Goal: Navigation & Orientation: Find specific page/section

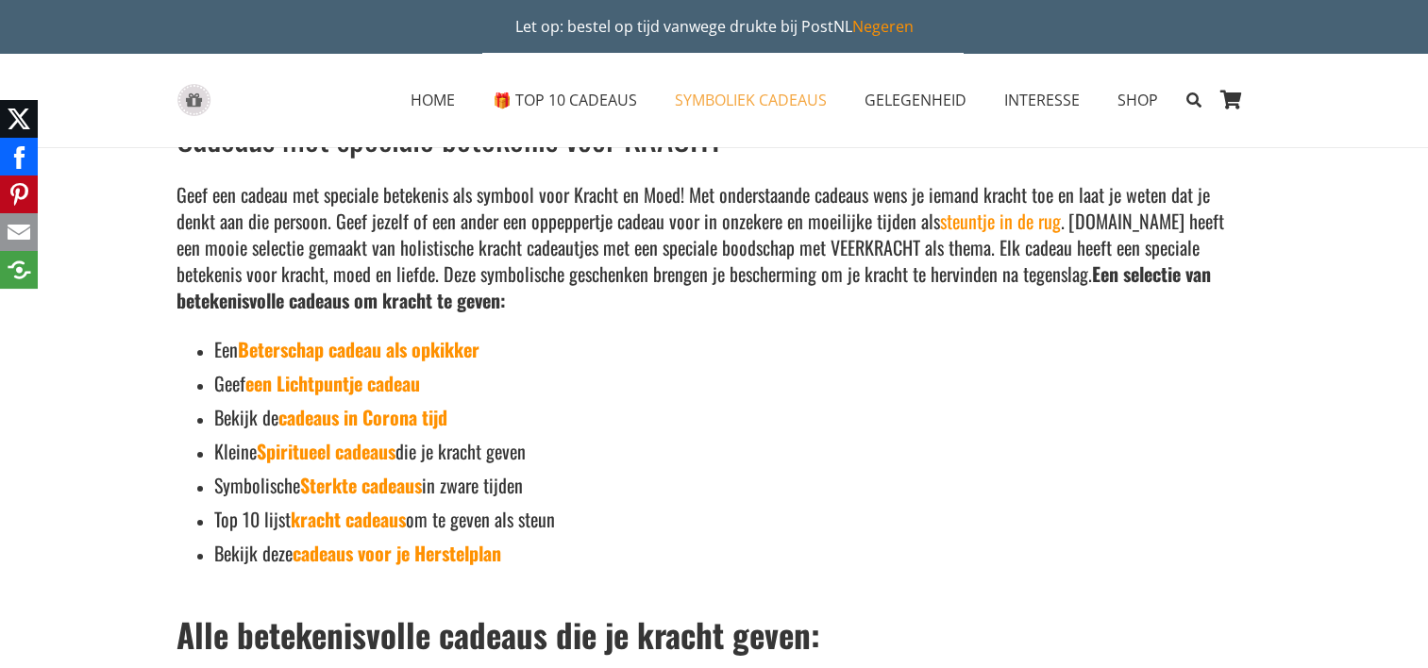
scroll to position [94, 0]
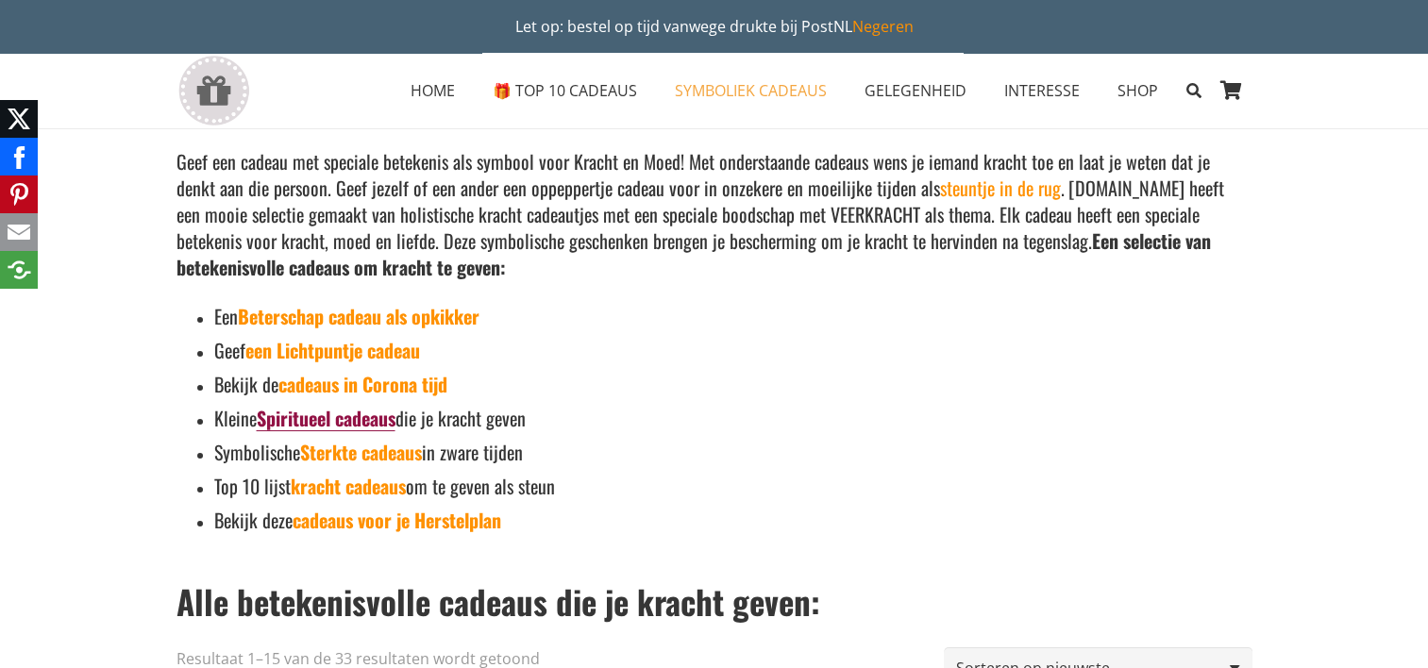
click at [328, 419] on link "Spiritueel cadeaus" at bounding box center [326, 418] width 139 height 28
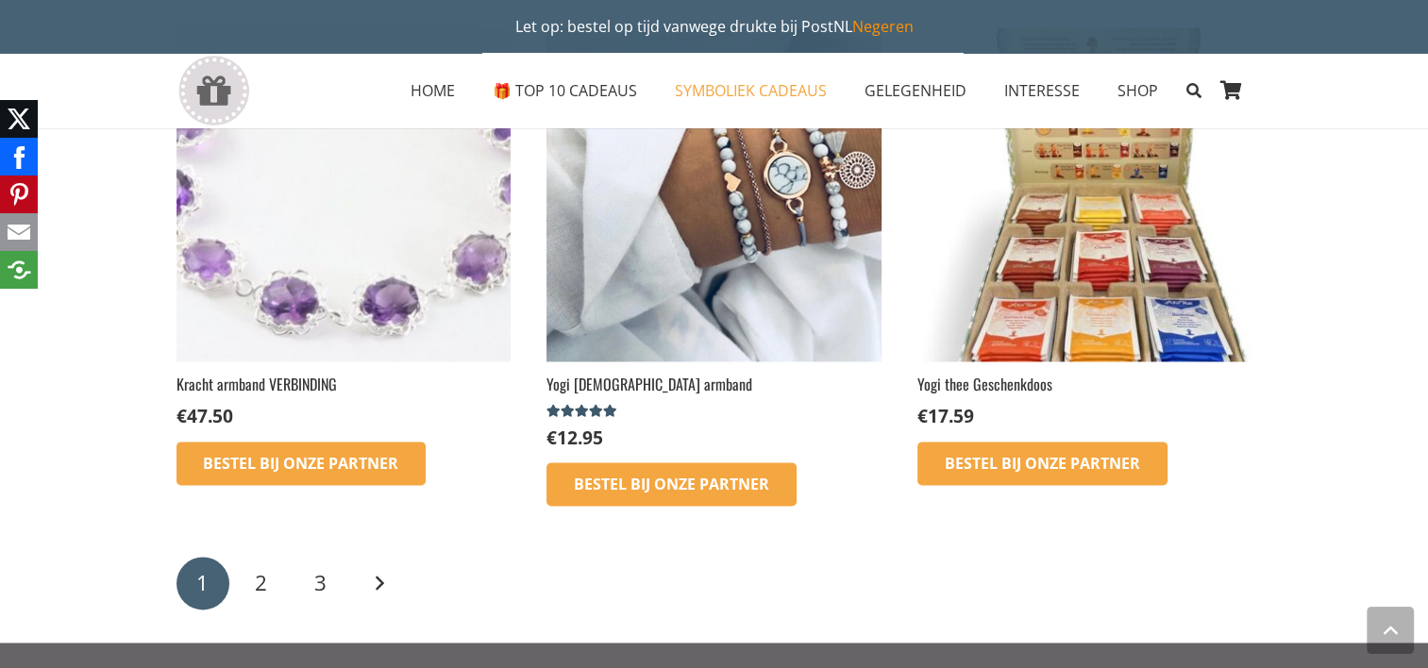
scroll to position [2926, 0]
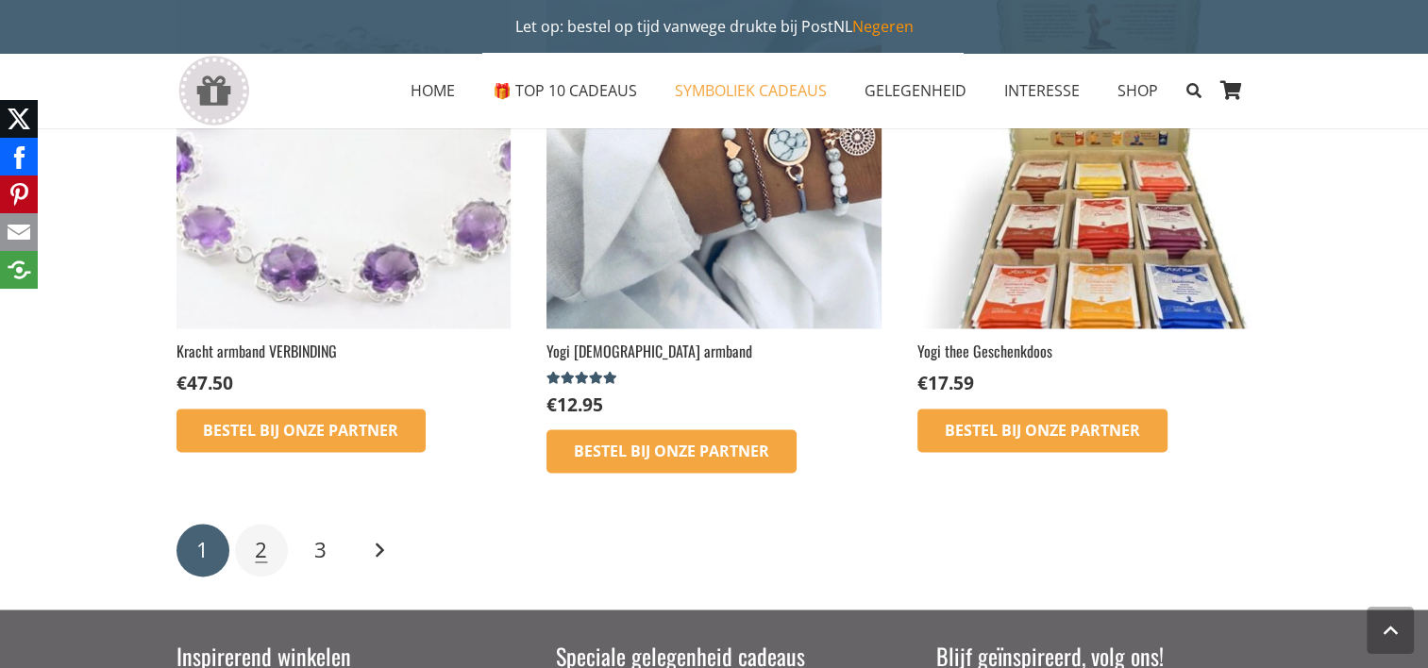
click at [261, 535] on span "2" at bounding box center [261, 549] width 12 height 29
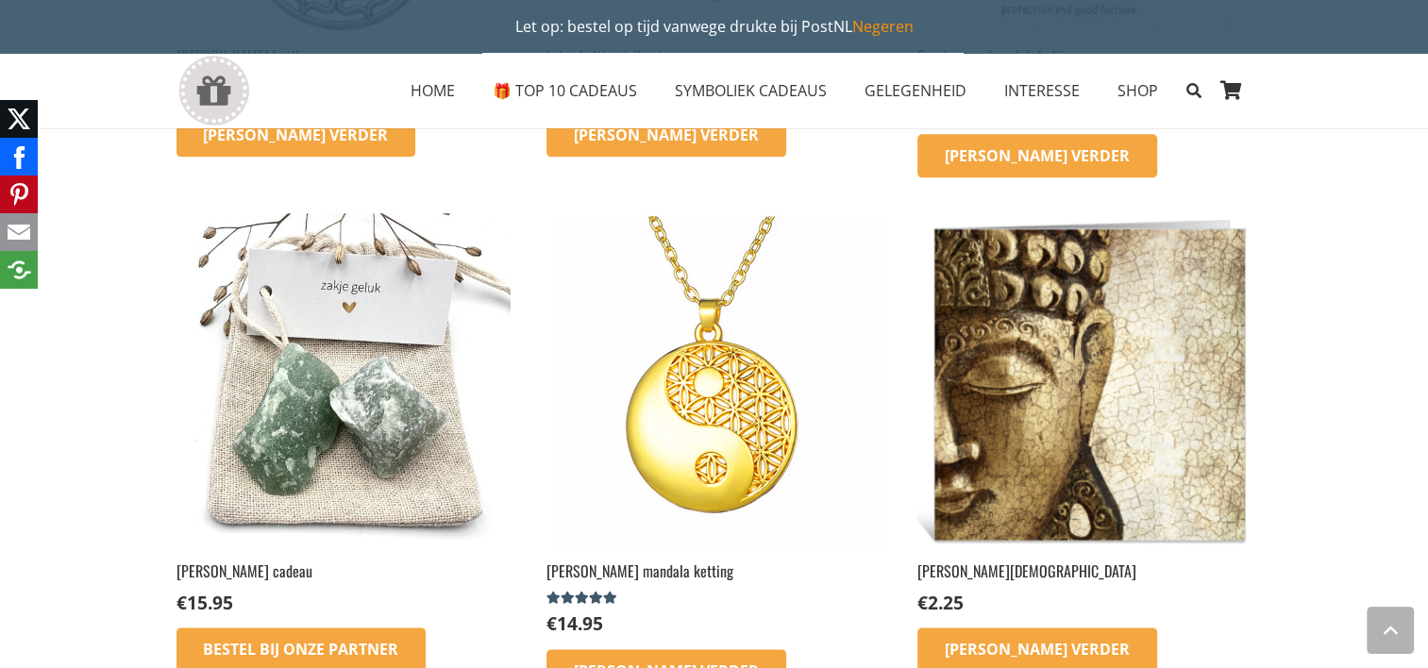
scroll to position [2360, 0]
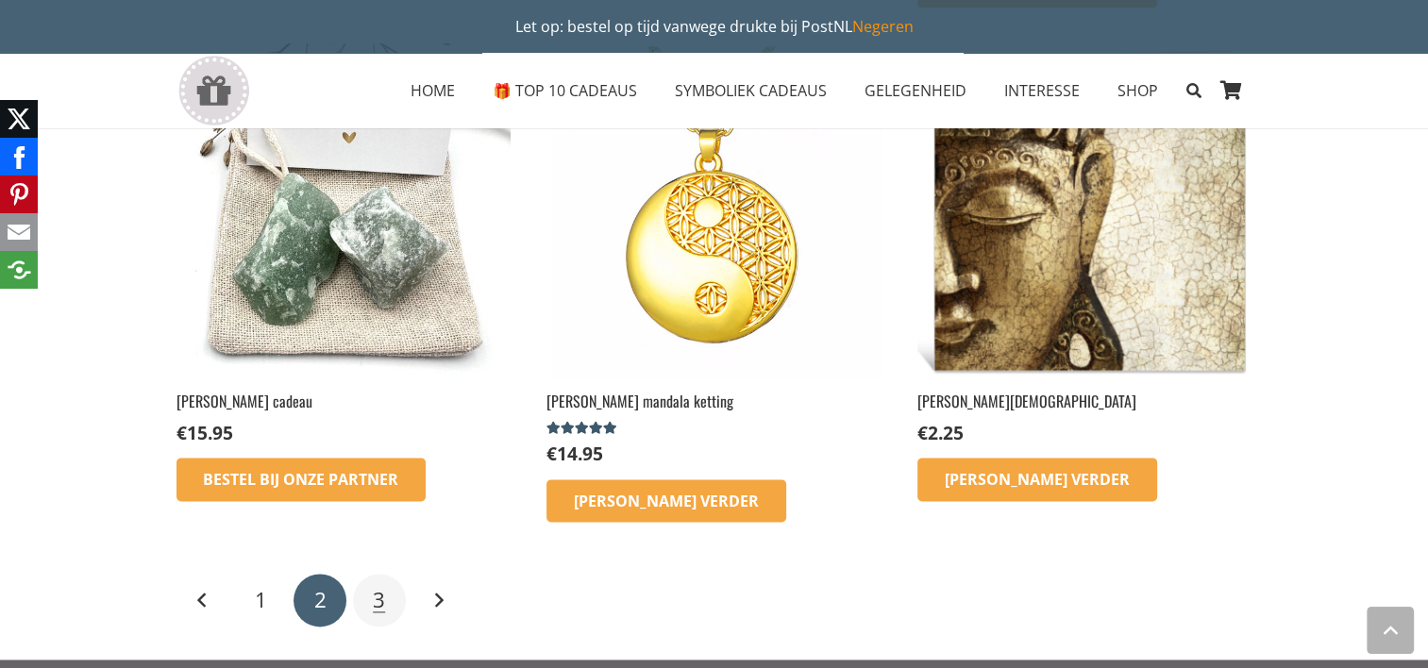
click at [372, 574] on link "3" at bounding box center [379, 600] width 53 height 53
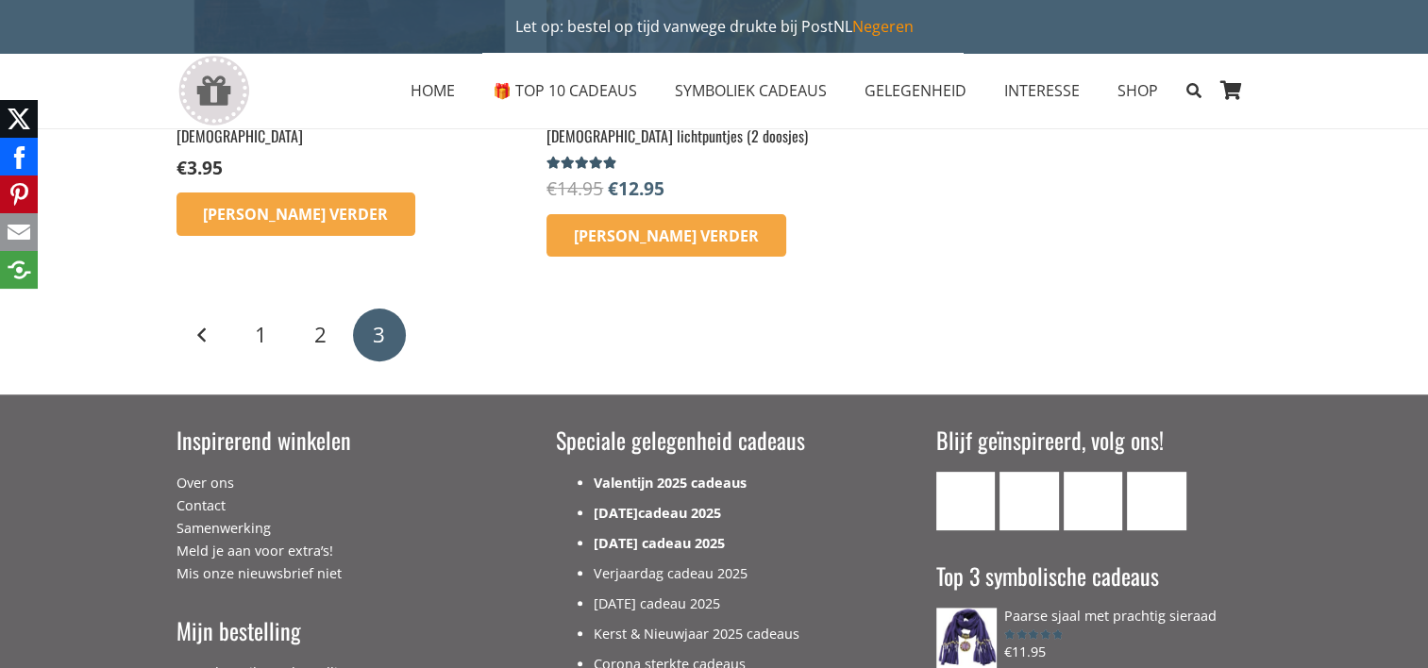
scroll to position [94, 0]
